Goal: Information Seeking & Learning: Learn about a topic

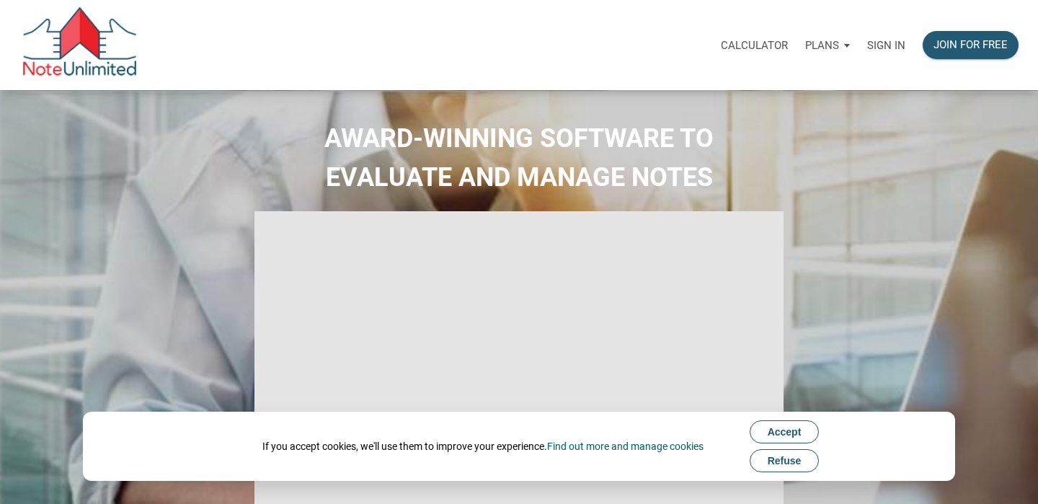
select select
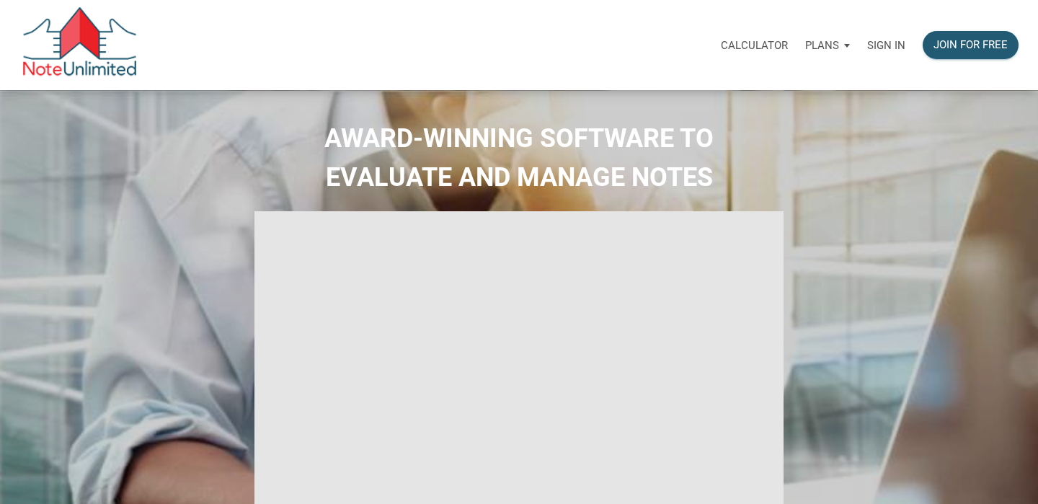
type input "Introduction to new features"
select select
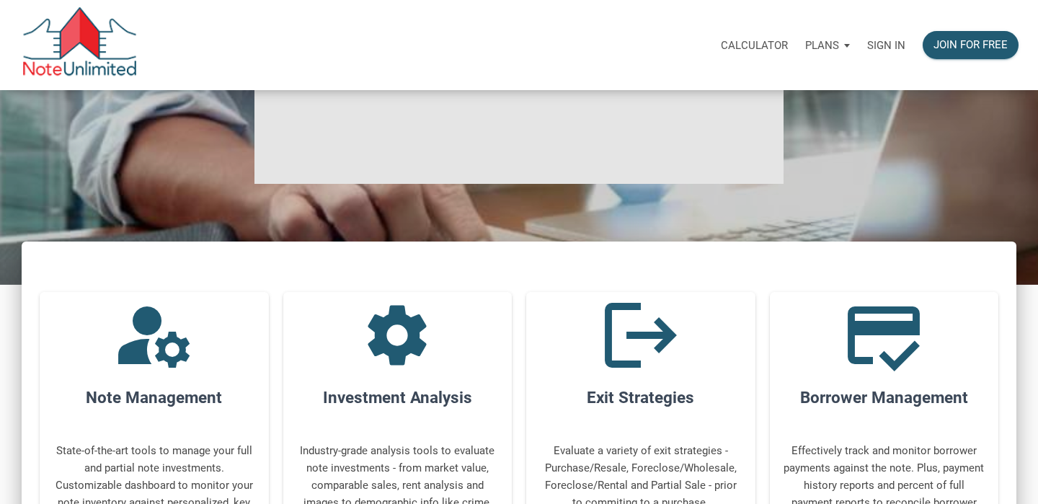
scroll to position [329, 0]
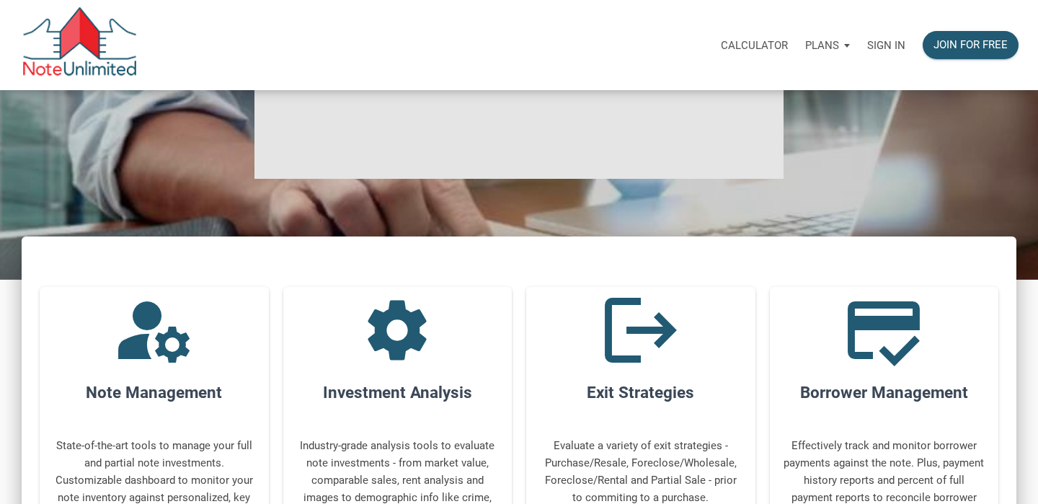
click at [842, 48] on div "Plans" at bounding box center [828, 45] width 62 height 43
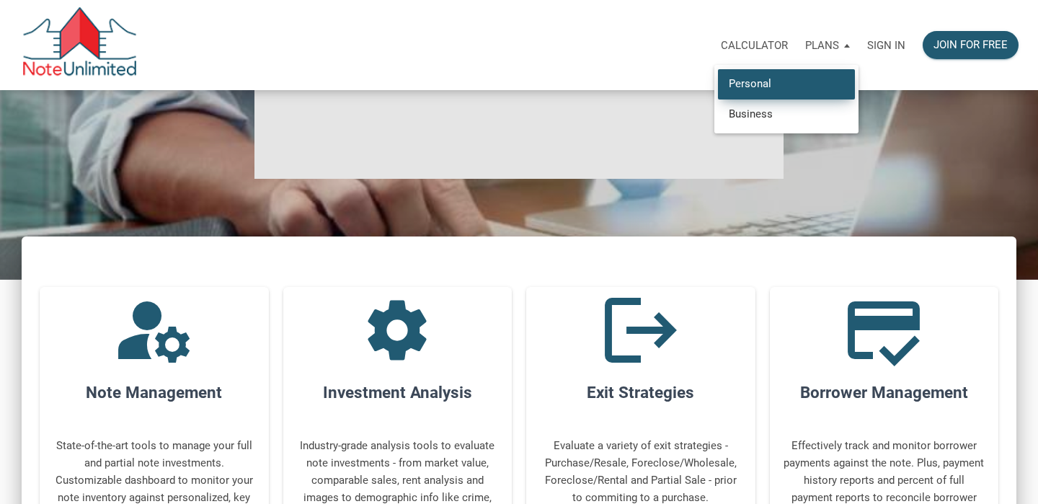
click at [776, 77] on link "Personal" at bounding box center [786, 84] width 137 height 30
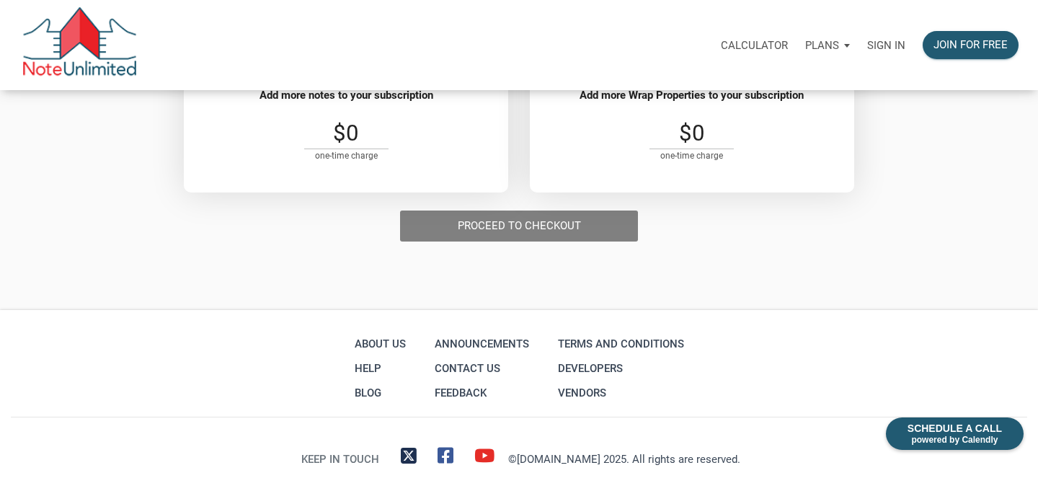
scroll to position [520, 0]
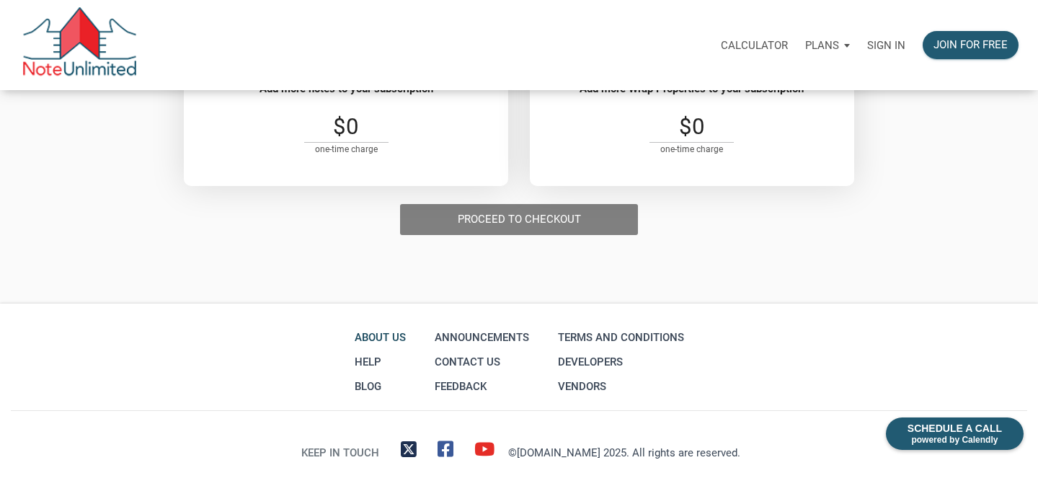
click at [397, 334] on link "About Us" at bounding box center [380, 337] width 58 height 25
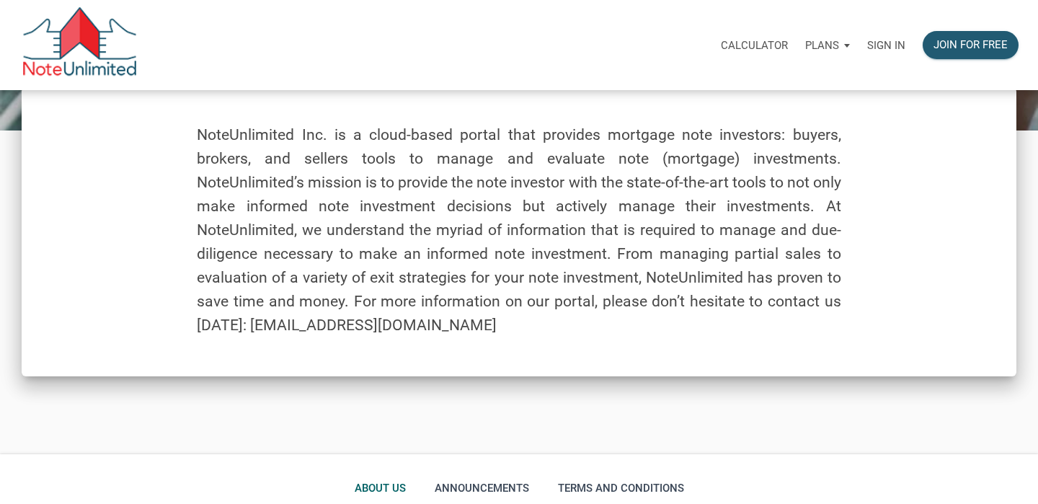
scroll to position [143, 0]
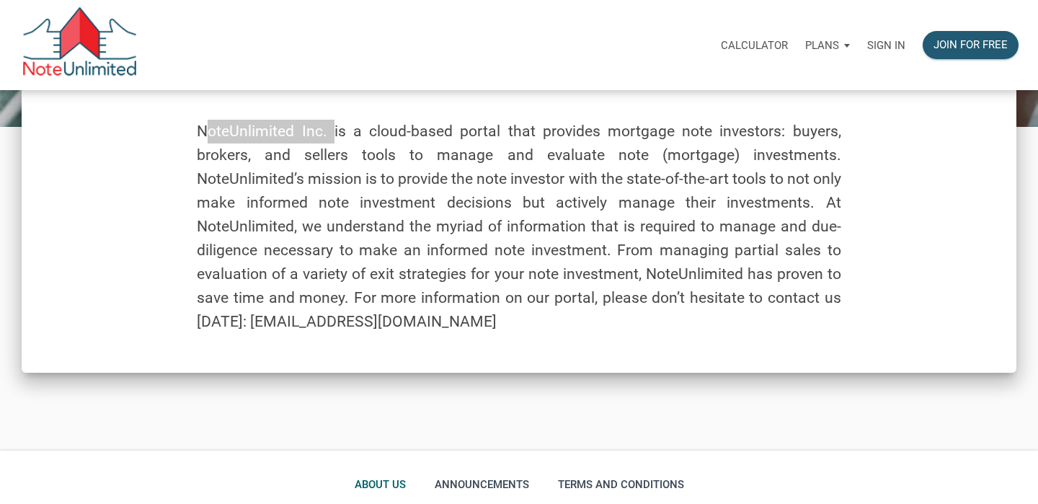
drag, startPoint x: 327, startPoint y: 133, endPoint x: 216, endPoint y: 111, distance: 112.5
click at [216, 111] on div "NoteUnlimited Inc. is a cloud-based portal that provides mortgage note investor…" at bounding box center [519, 228] width 995 height 289
copy h5 "NoteUnlimited Inc."
